Goal: Task Accomplishment & Management: Use online tool/utility

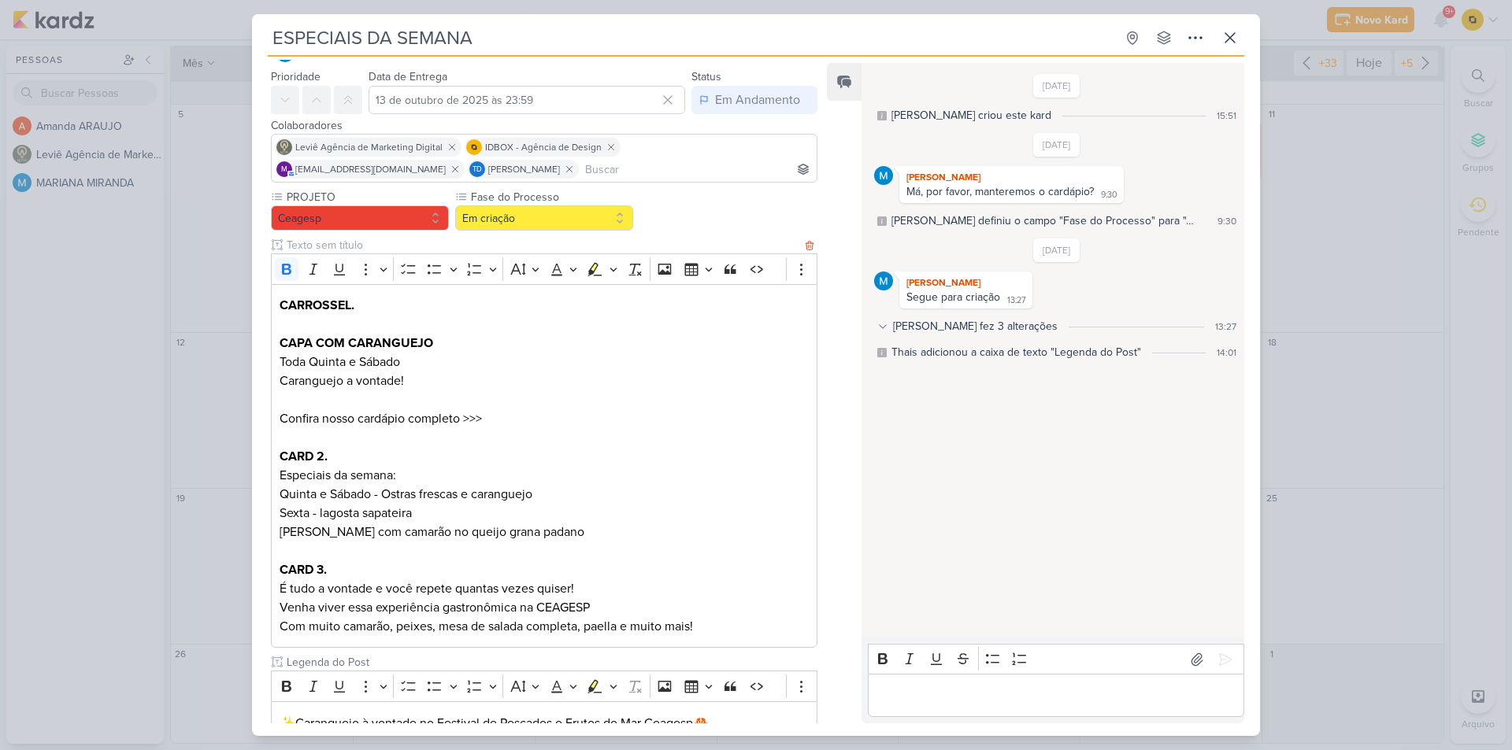
scroll to position [79, 0]
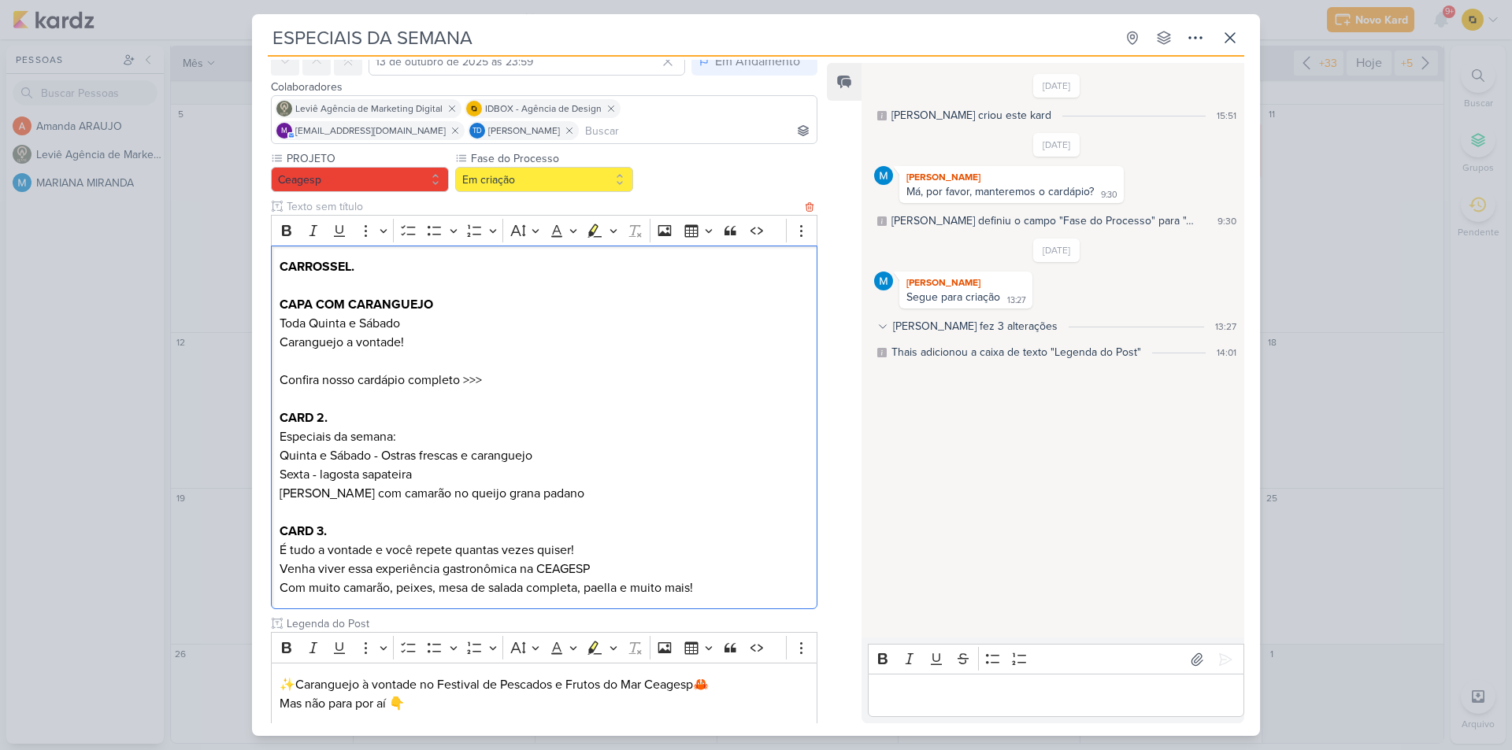
drag, startPoint x: 407, startPoint y: 326, endPoint x: 273, endPoint y: 324, distance: 133.9
click at [273, 324] on div "CARROSSEL. CAPA COM CARANGUEJO Toda Quinta e Sábado Caranguejo a vontade! Confi…" at bounding box center [544, 428] width 546 height 365
copy p "Toda Quinta e Sábado"
copy p "Caranguejo a vontade!"
drag, startPoint x: 395, startPoint y: 346, endPoint x: 282, endPoint y: 347, distance: 113.4
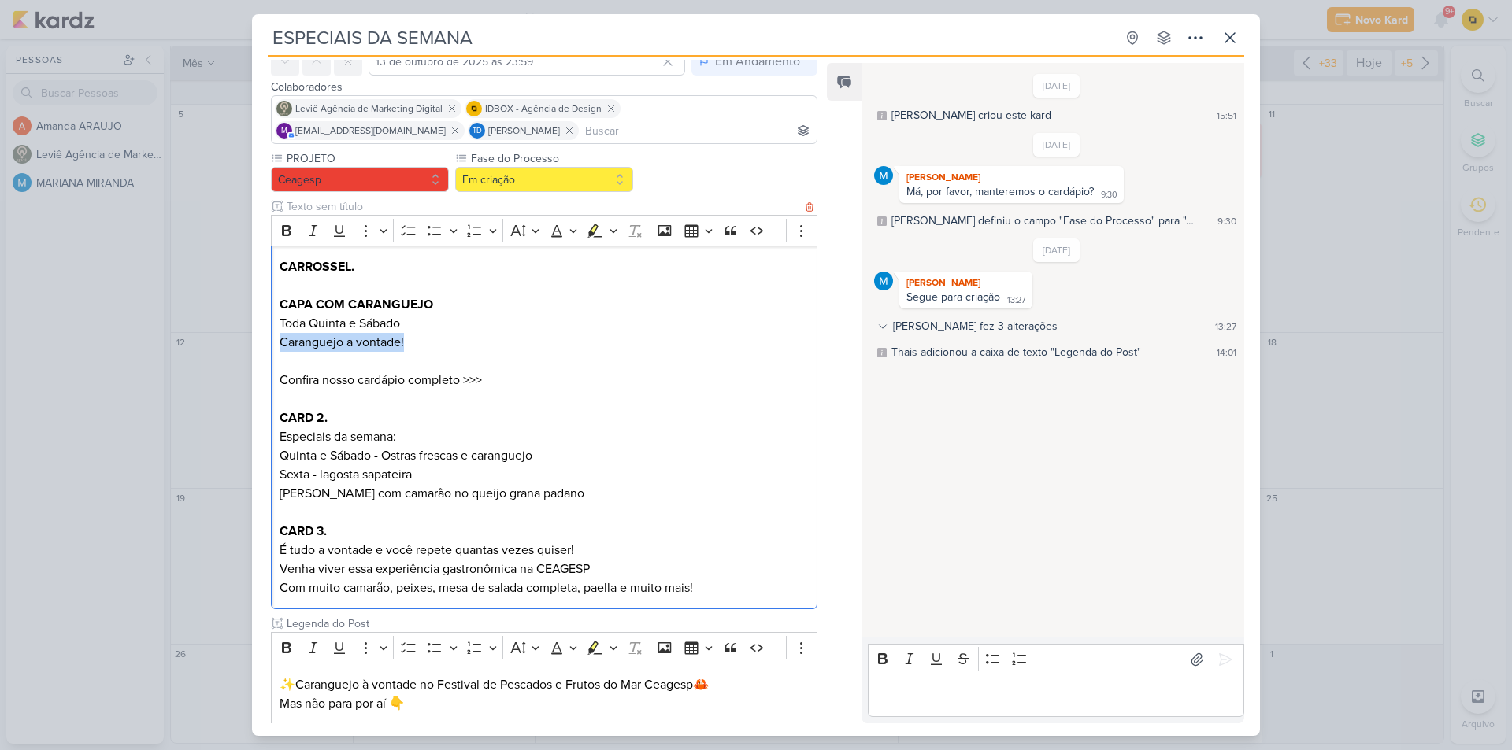
click at [282, 347] on p "Toda Quinta e Sábado Caranguejo a vontade!" at bounding box center [543, 342] width 529 height 57
copy p "Confira nosso cardápio completo >>>"
drag, startPoint x: 274, startPoint y: 381, endPoint x: 487, endPoint y: 379, distance: 212.6
click at [487, 379] on div "CARROSSEL. CAPA COM CARANGUEJO Toda Quinta e Sábado Caranguejo a vontade! Confi…" at bounding box center [544, 428] width 546 height 365
drag, startPoint x: 284, startPoint y: 436, endPoint x: 398, endPoint y: 435, distance: 114.2
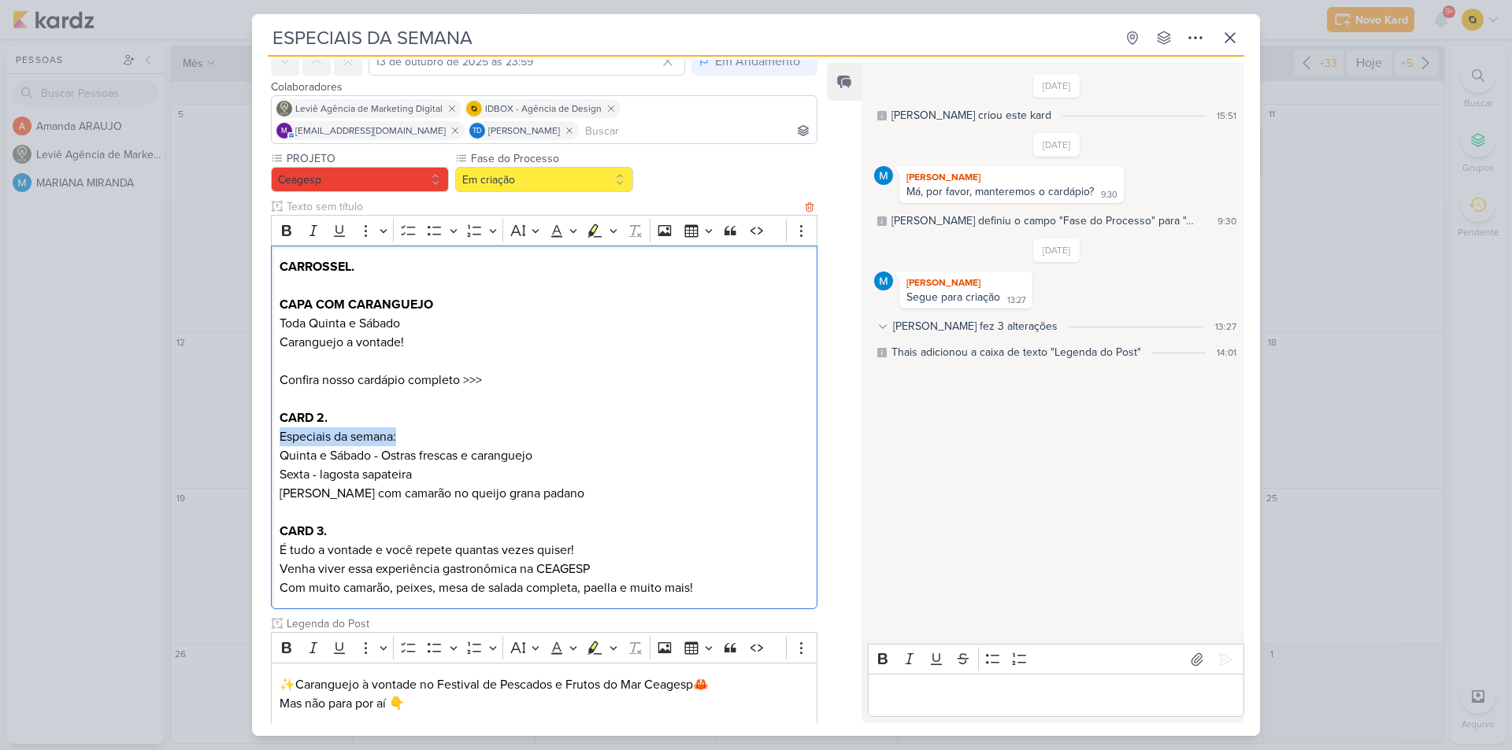
click at [398, 435] on p "CARD 2. Especiais da semana:" at bounding box center [543, 428] width 529 height 38
copy p "Especiais da semana:"
drag, startPoint x: 280, startPoint y: 551, endPoint x: 599, endPoint y: 554, distance: 318.9
click at [599, 554] on p "CARD 3. É tudo a vontade e você repete quantas vezes quiser!" at bounding box center [543, 541] width 529 height 38
copy p "É tudo a vontade e você repete quantas vezes quiser!"
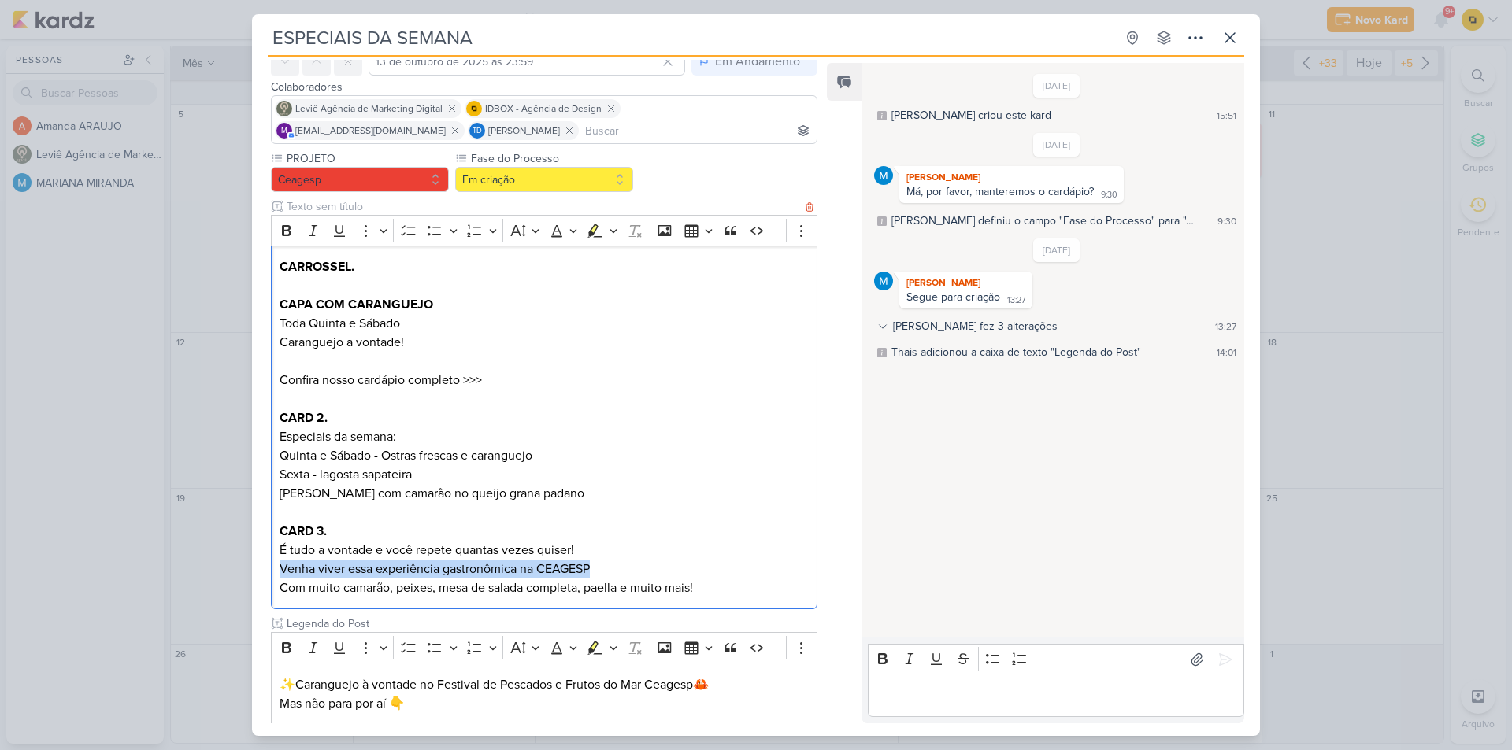
drag, startPoint x: 278, startPoint y: 571, endPoint x: 601, endPoint y: 566, distance: 322.8
click at [601, 566] on div "CARROSSEL. CAPA COM CARANGUEJO Toda Quinta e Sábado Caranguejo a vontade! Confi…" at bounding box center [544, 428] width 546 height 365
copy p "Venha viver essa experiência gastronômica na CEAGESP"
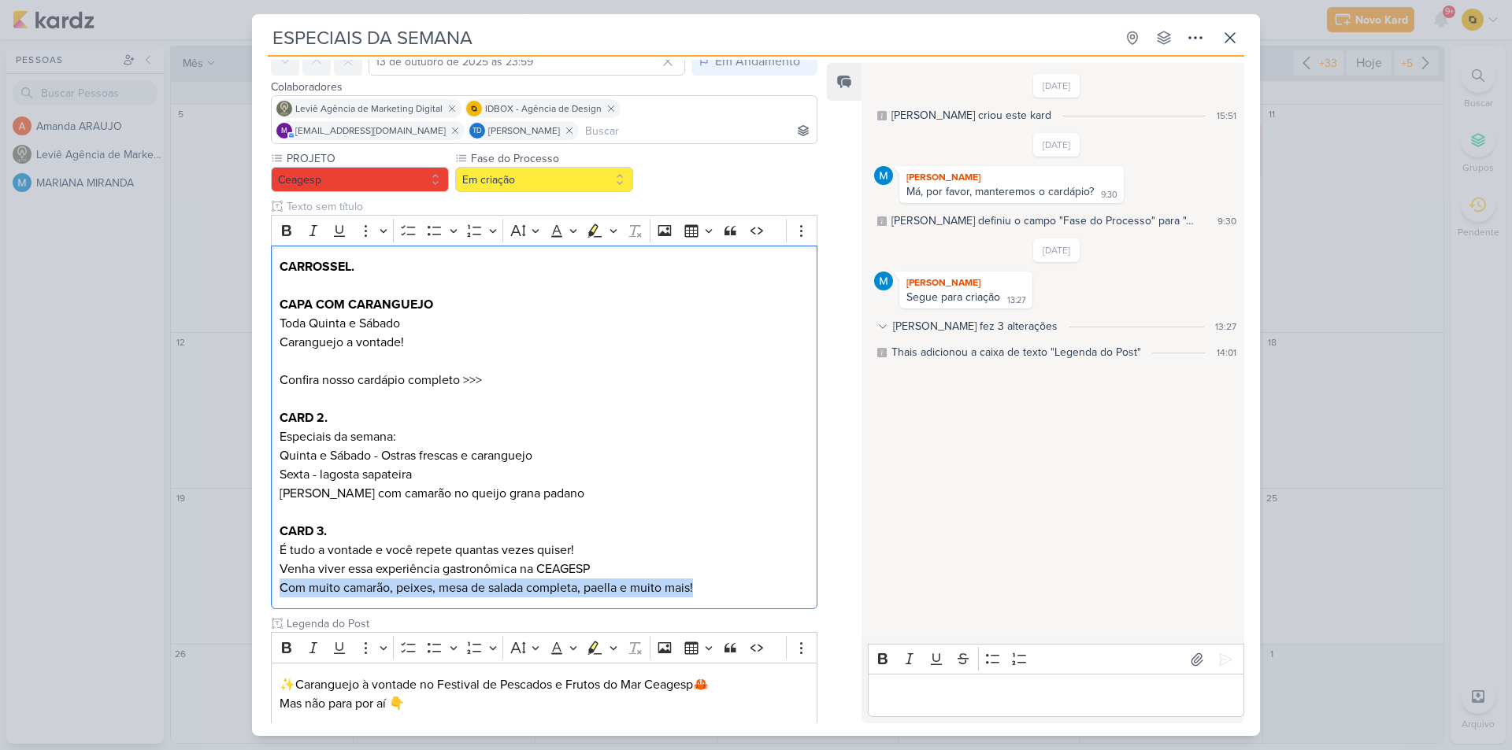
drag, startPoint x: 713, startPoint y: 588, endPoint x: 191, endPoint y: 596, distance: 522.8
click at [191, 596] on div "ESPECIAIS DA SEMANA Criado por MARIANA" at bounding box center [756, 375] width 1512 height 750
copy p "Com muito camarão, peixes, mesa de salada completa, paella e muito mais!"
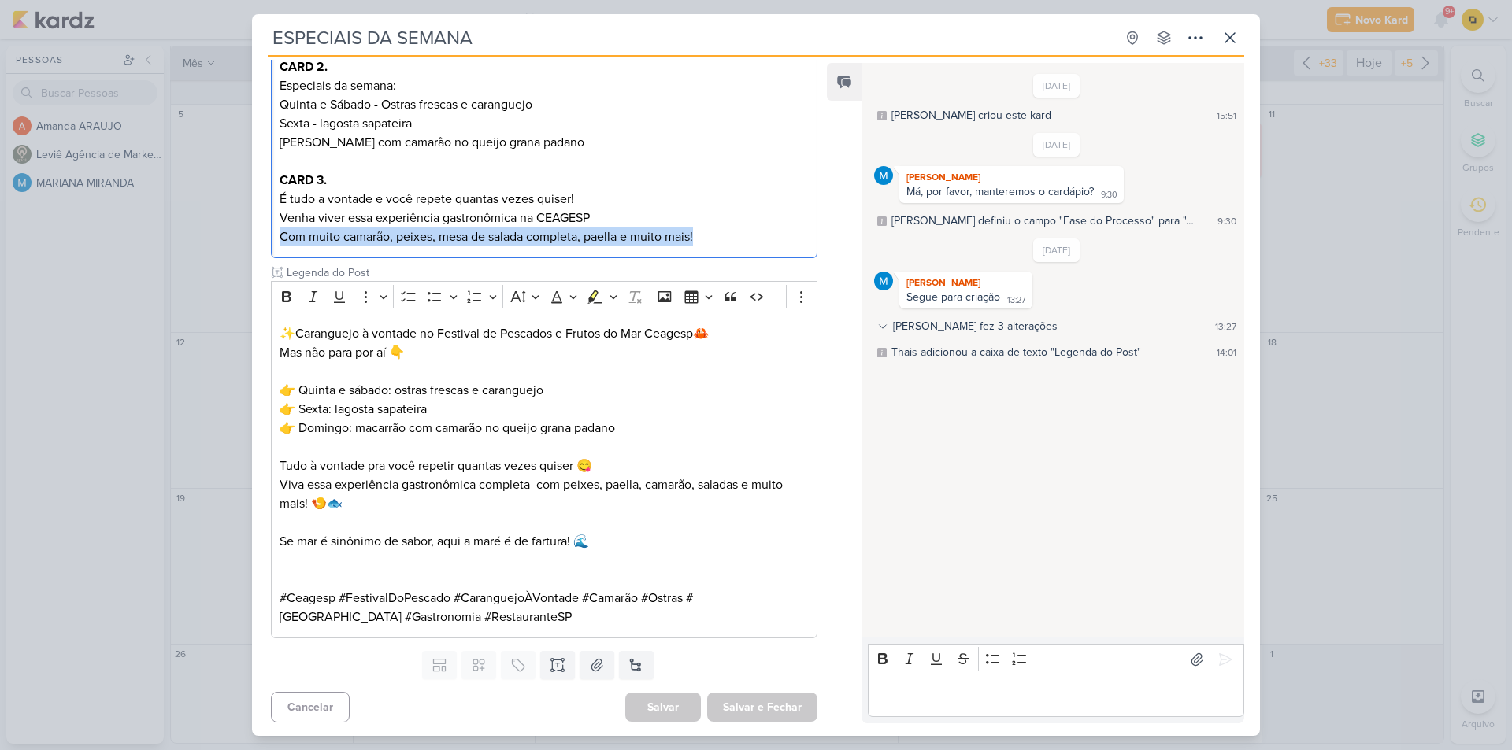
scroll to position [432, 0]
click at [593, 666] on icon at bounding box center [596, 663] width 11 height 12
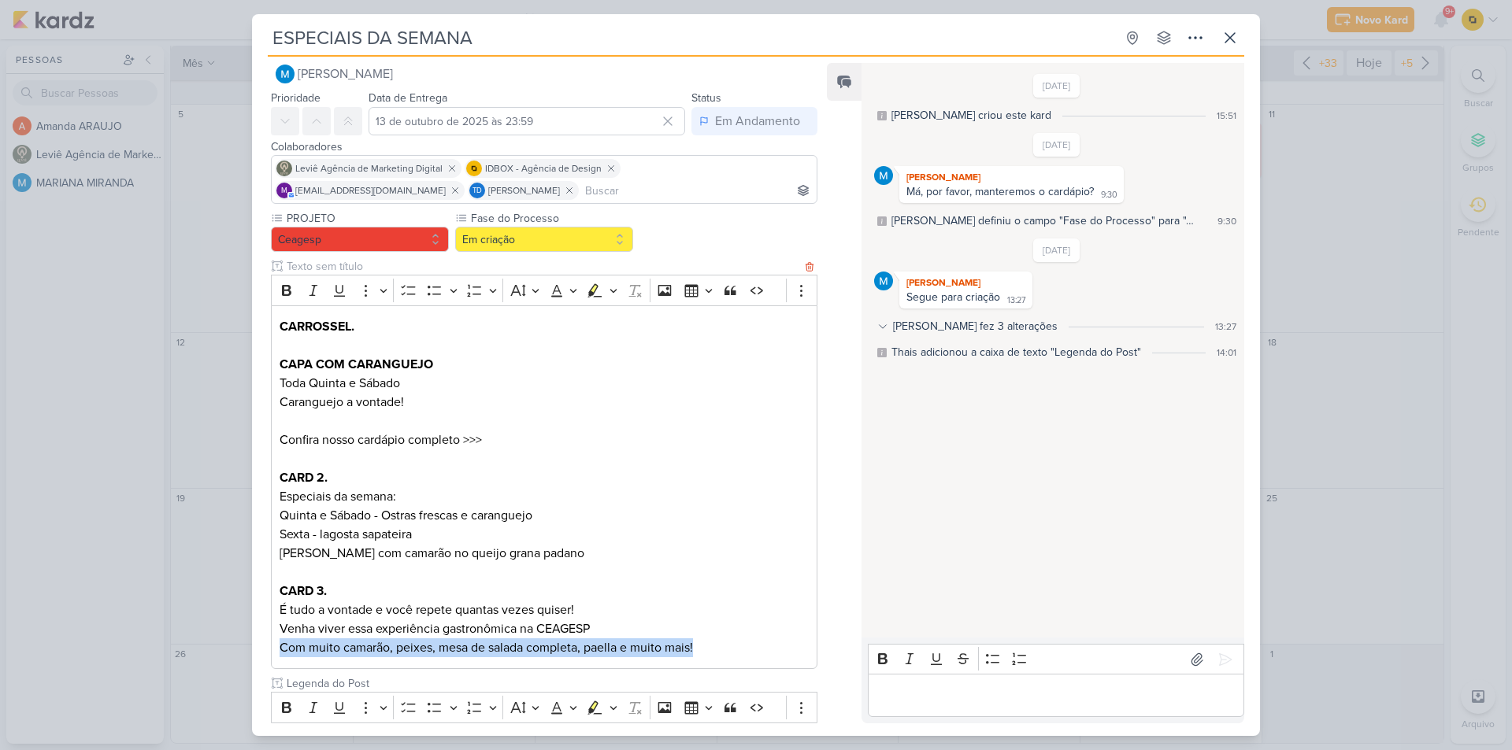
scroll to position [0, 0]
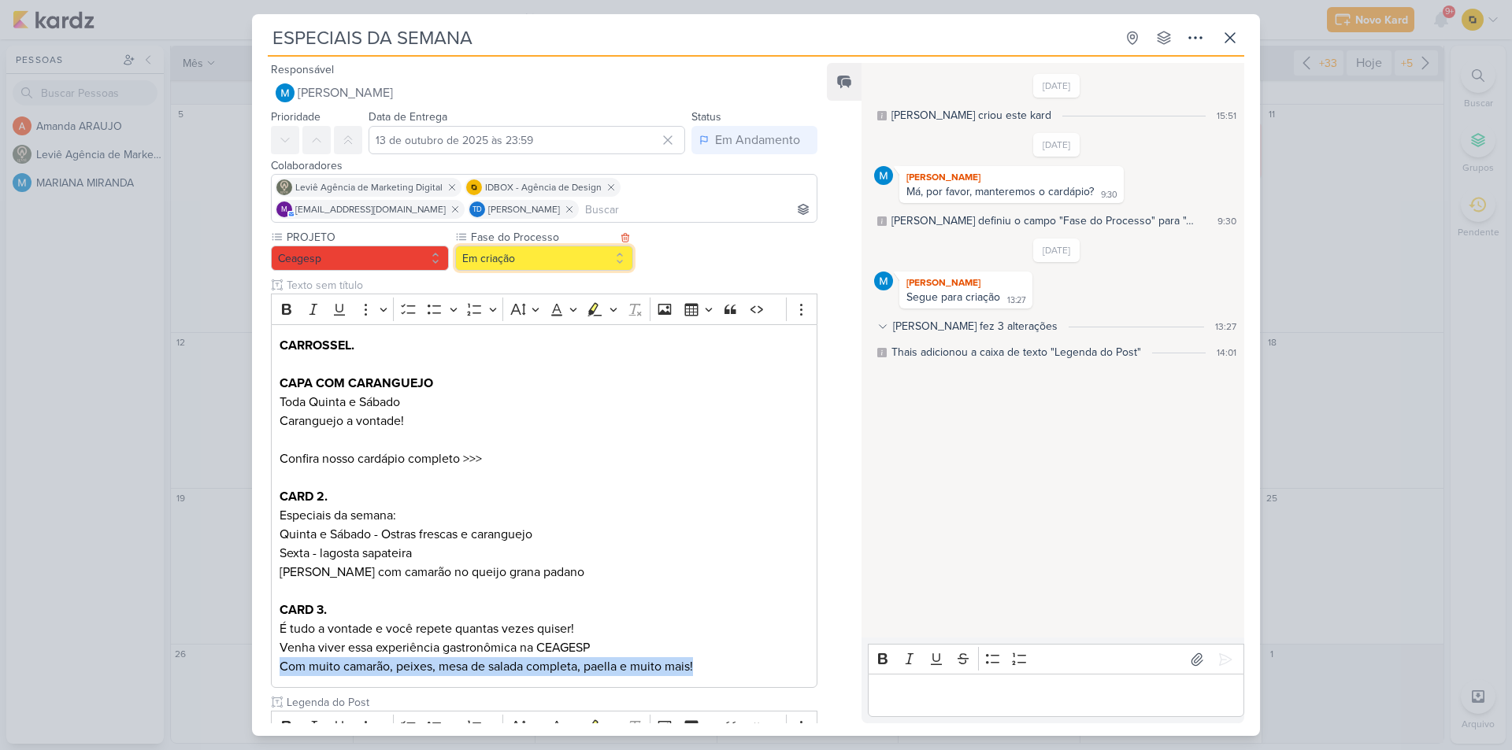
click at [503, 268] on button "Em criação" at bounding box center [544, 258] width 178 height 25
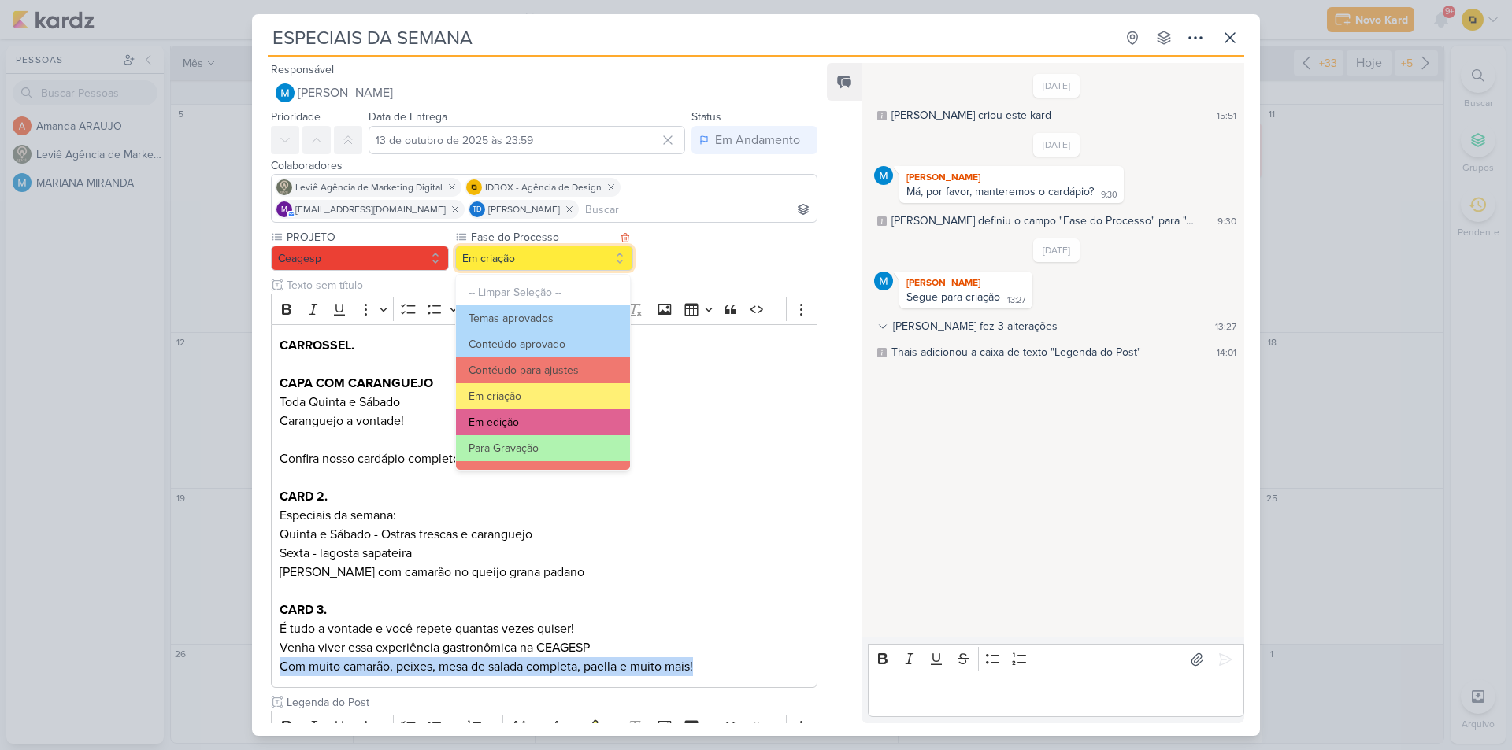
scroll to position [79, 0]
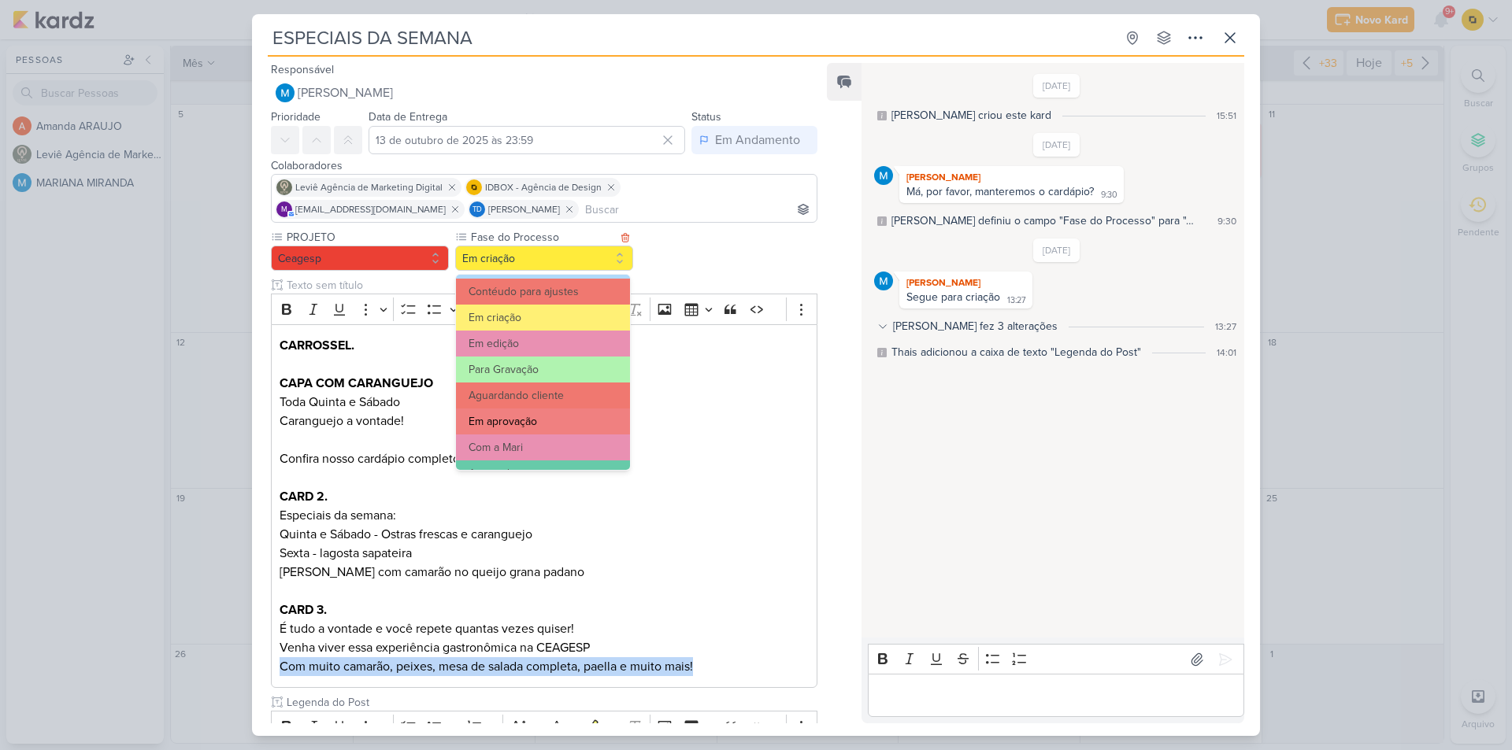
click at [539, 424] on button "Em aprovação" at bounding box center [543, 422] width 174 height 26
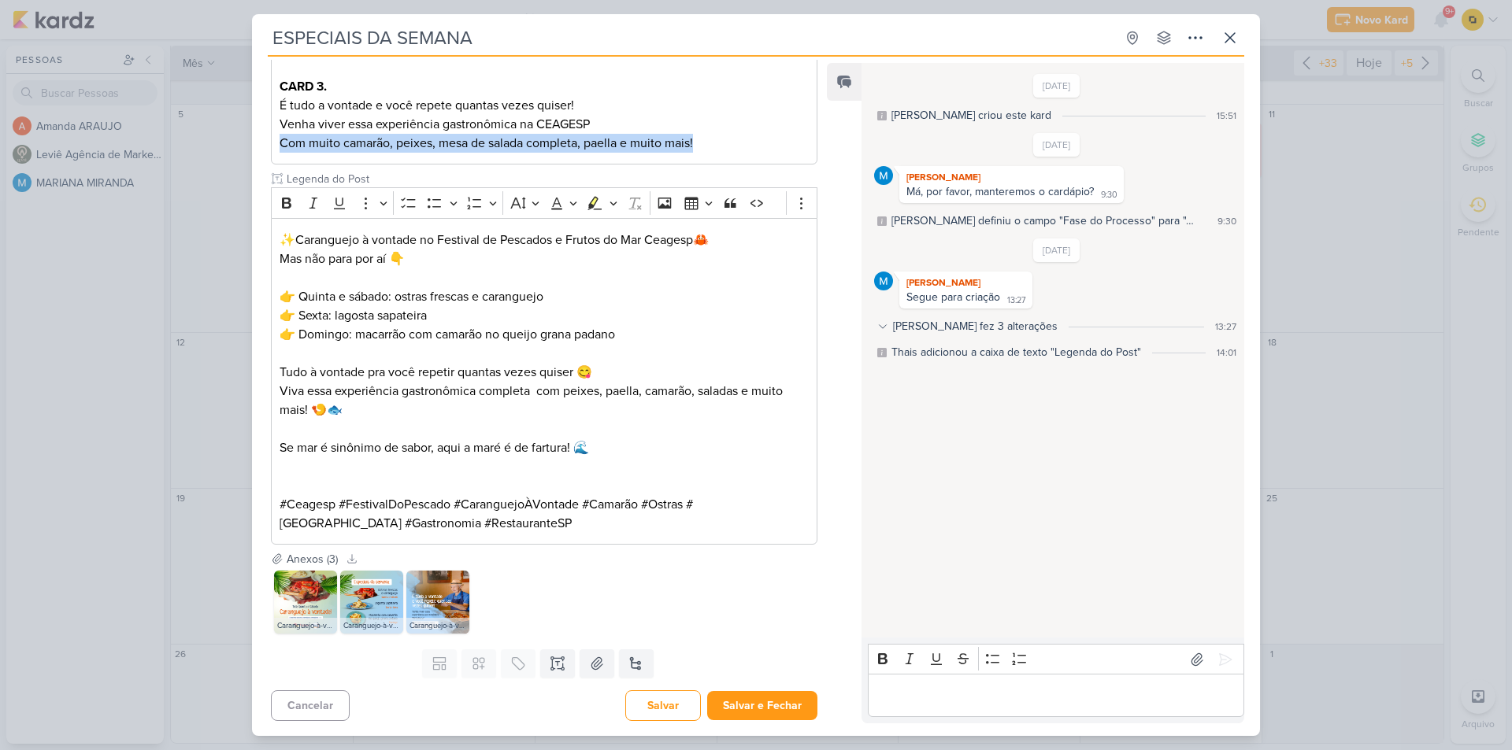
scroll to position [524, 0]
click at [957, 695] on p "Editor editing area: main" at bounding box center [1055, 696] width 360 height 19
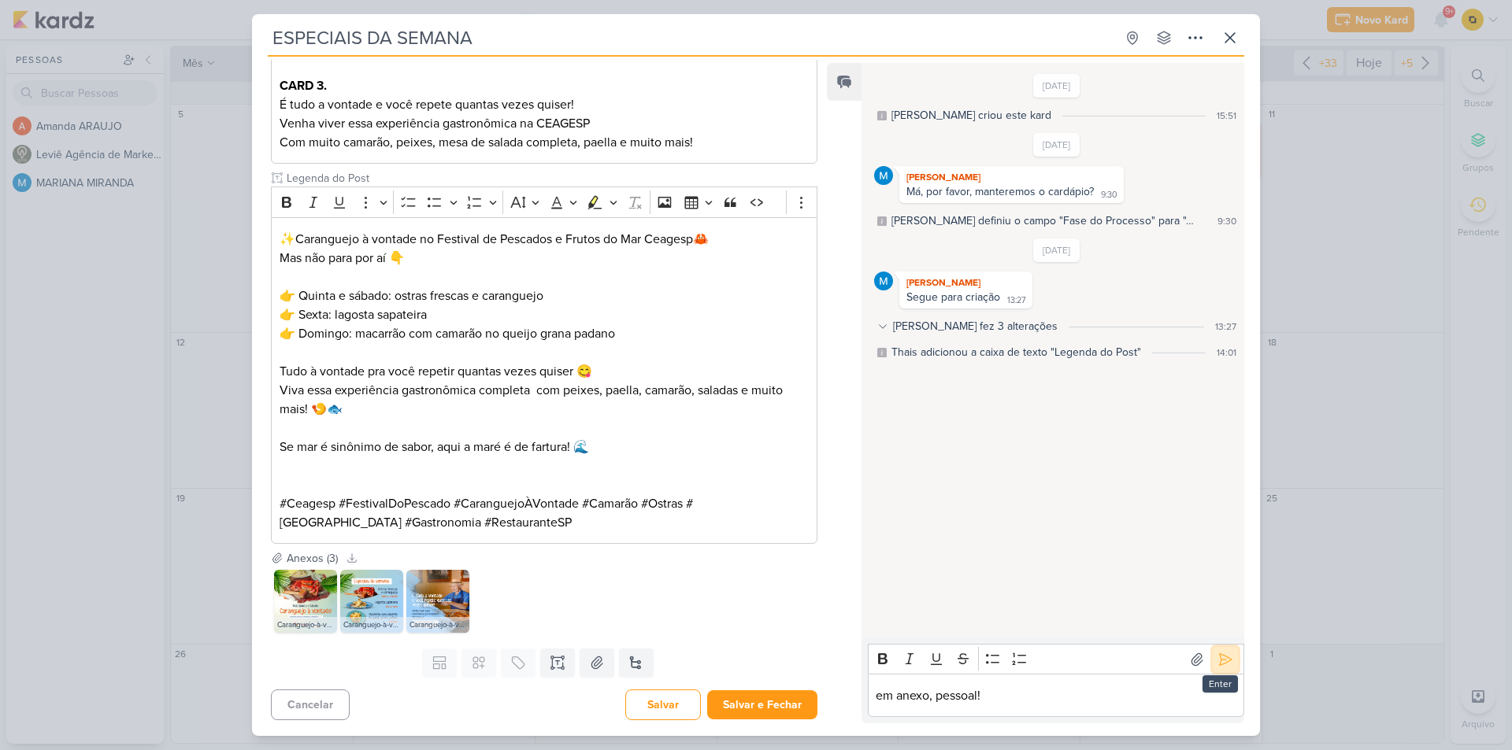
click at [1220, 661] on icon at bounding box center [1225, 660] width 16 height 16
click at [1231, 39] on icon at bounding box center [1229, 37] width 9 height 9
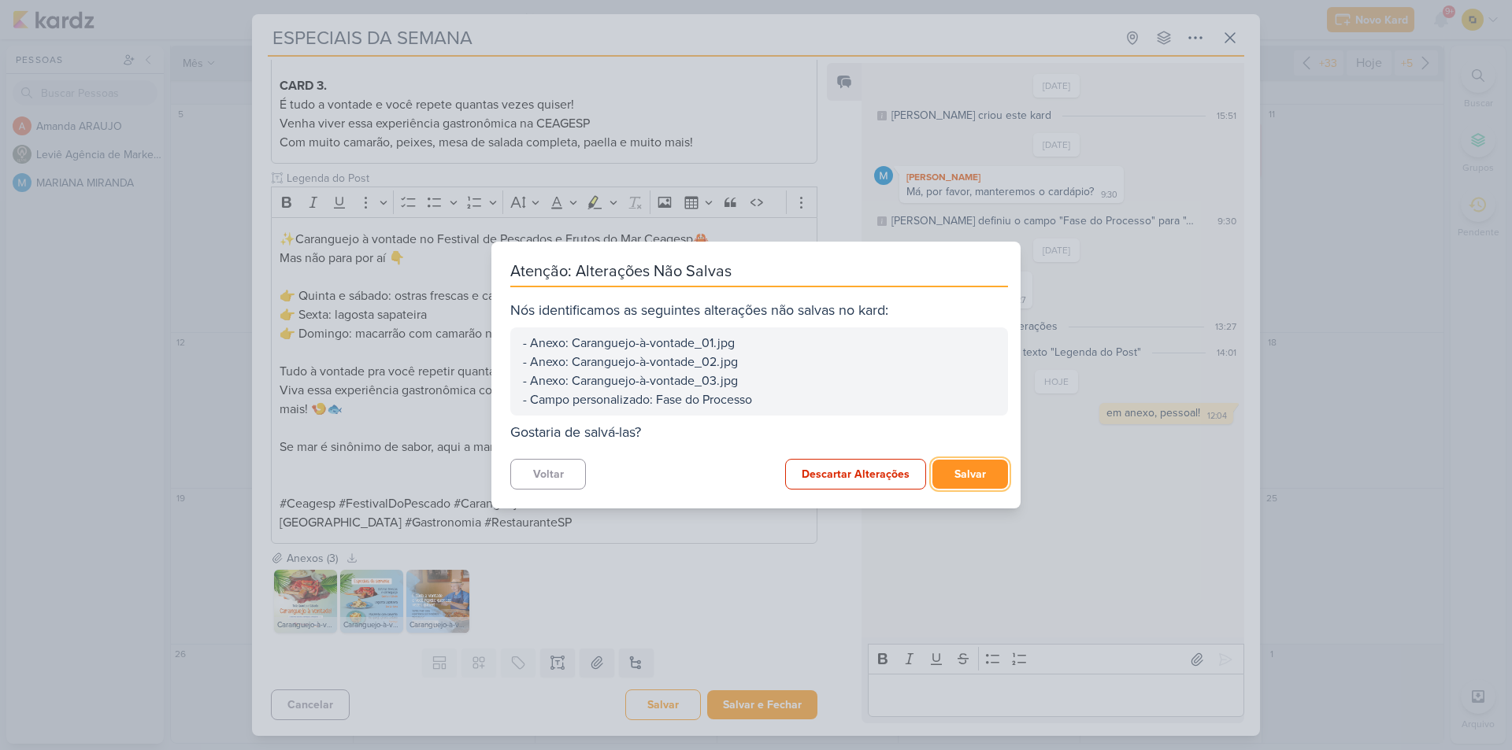
click at [957, 471] on button "Salvar" at bounding box center [970, 474] width 76 height 29
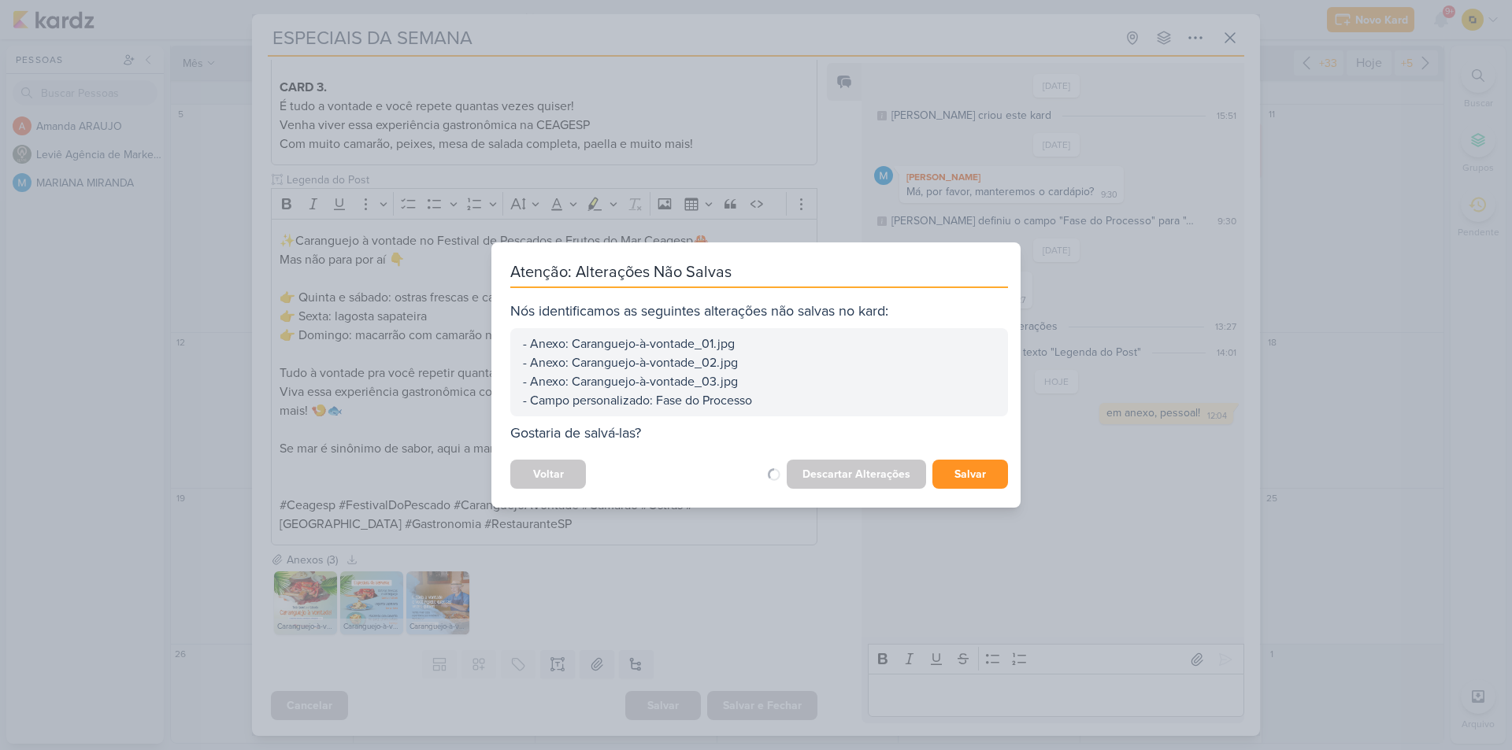
scroll to position [523, 0]
